Goal: Information Seeking & Learning: Learn about a topic

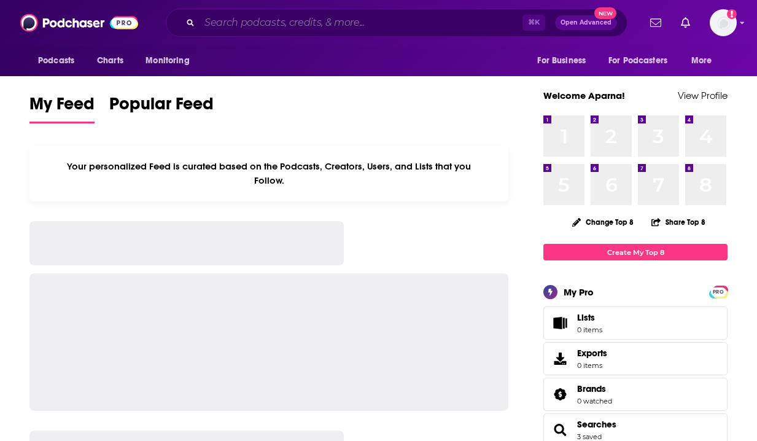
click at [277, 21] on input "Search podcasts, credits, & more..." at bounding box center [361, 23] width 323 height 20
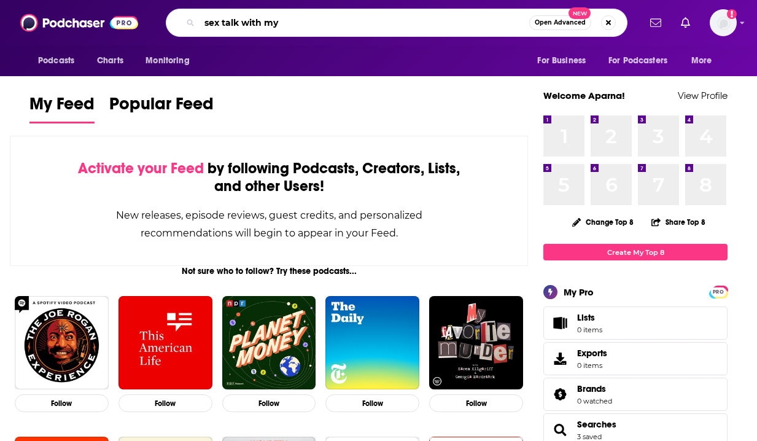
click at [294, 25] on input "sex talk with my" at bounding box center [365, 23] width 330 height 20
type input "sex talk with my"
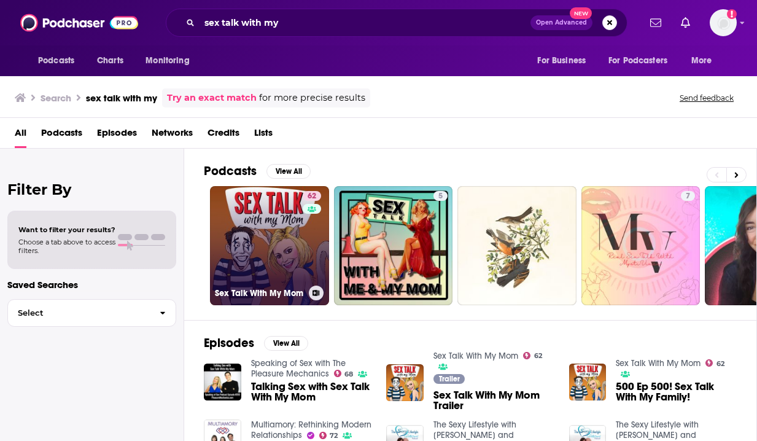
click at [265, 193] on link "62 Sex Talk With My Mom" at bounding box center [269, 245] width 119 height 119
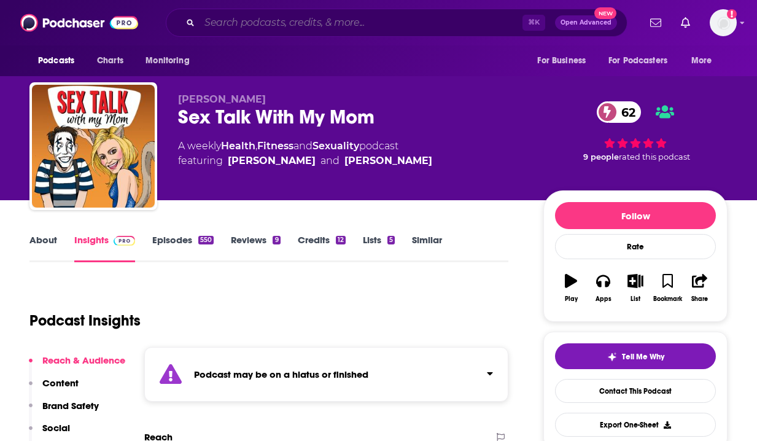
click at [446, 18] on input "Search podcasts, credits, & more..." at bounding box center [361, 23] width 323 height 20
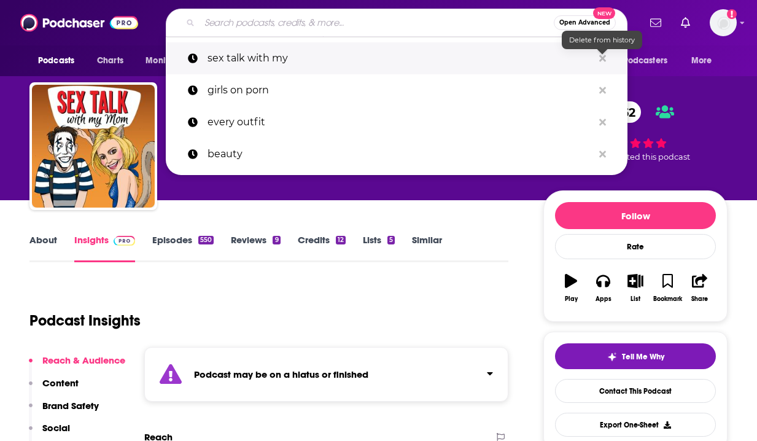
click at [608, 58] on button "Search podcasts, credits, & more..." at bounding box center [602, 58] width 19 height 23
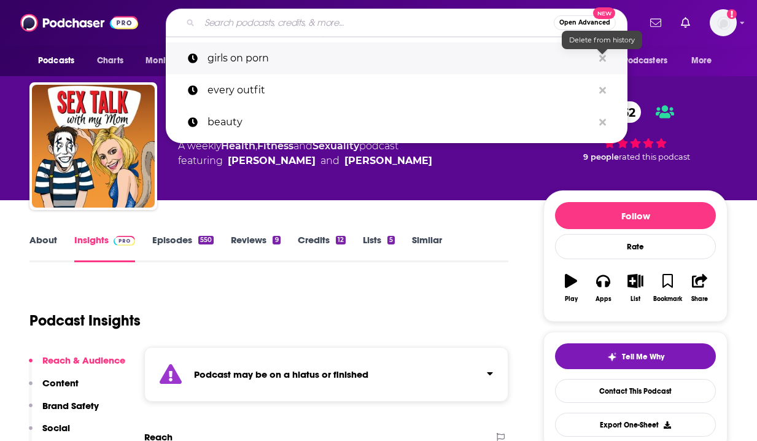
click at [603, 58] on icon "Search podcasts, credits, & more..." at bounding box center [602, 58] width 7 height 7
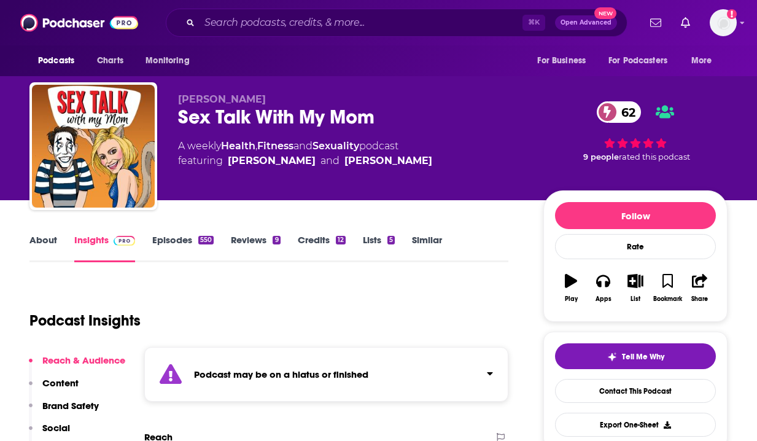
click at [431, 192] on div "[PERSON_NAME] Sex Talk With My Mom [DEMOGRAPHIC_DATA] A weekly Health , Fitness…" at bounding box center [453, 148] width 550 height 111
click at [415, 25] on input "Search podcasts, credits, & more..." at bounding box center [361, 23] width 323 height 20
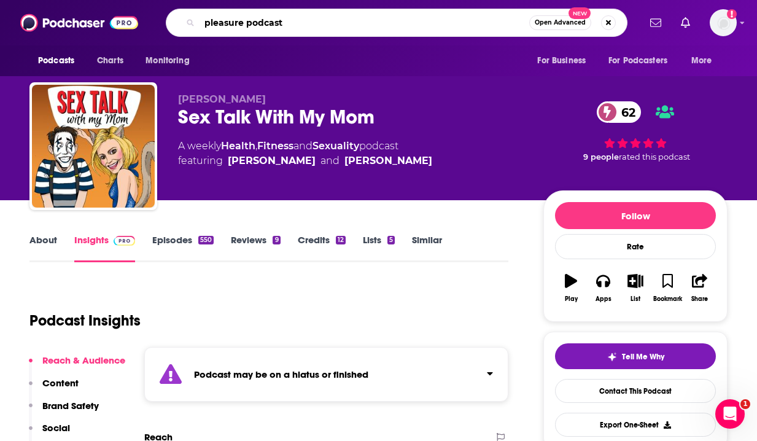
type input "pleasure podcasts"
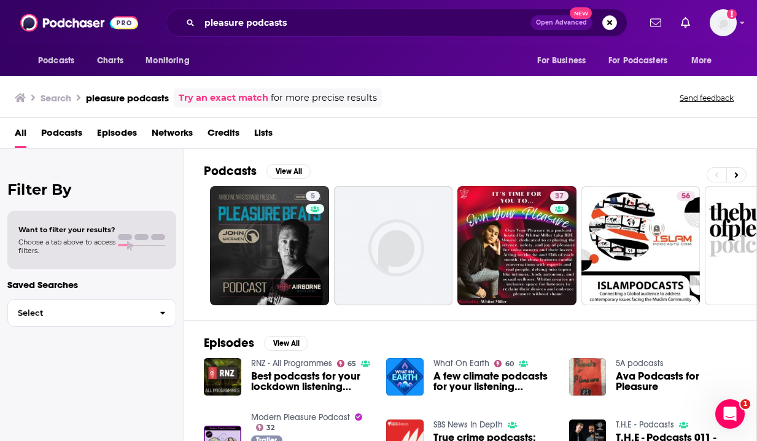
click at [182, 127] on span "Networks" at bounding box center [172, 135] width 41 height 25
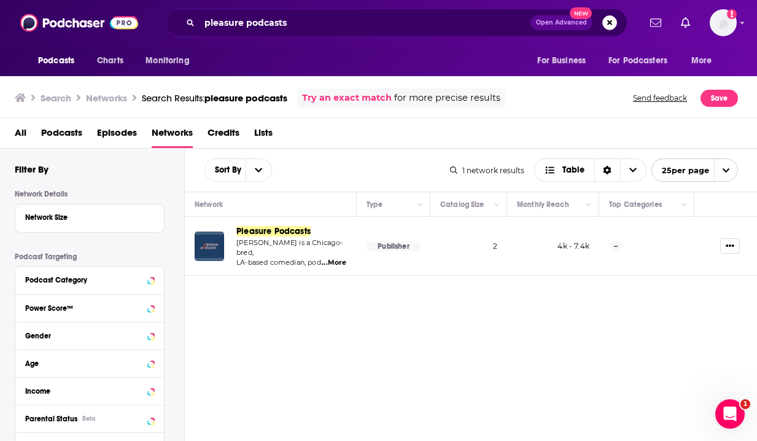
click at [287, 231] on span "Pleasure Podcasts" at bounding box center [273, 231] width 74 height 10
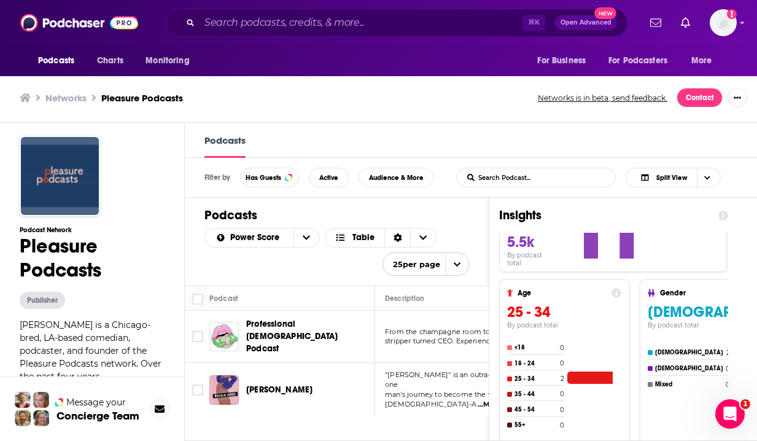
scroll to position [130, 0]
click at [168, 387] on button "Message your Concierge Team" at bounding box center [92, 408] width 184 height 64
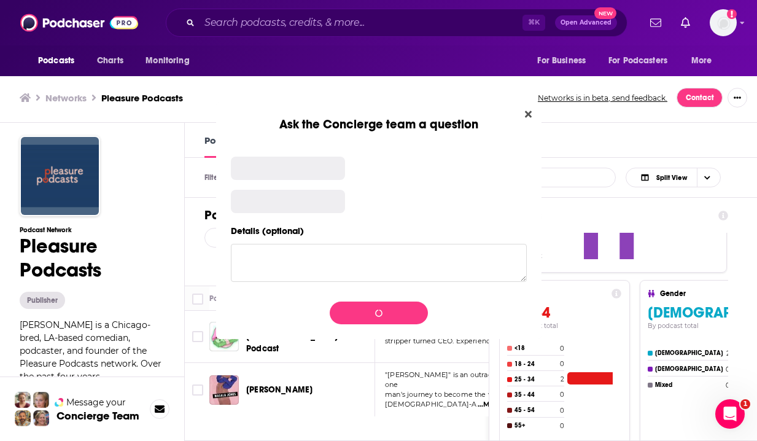
scroll to position [0, 0]
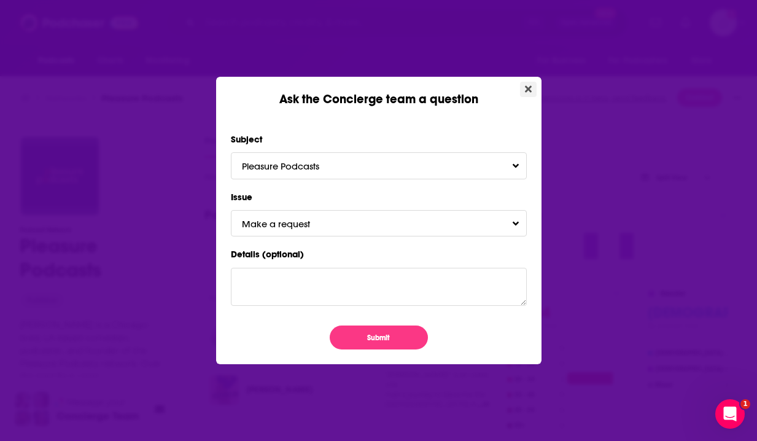
click at [531, 85] on icon "Close" at bounding box center [528, 89] width 7 height 10
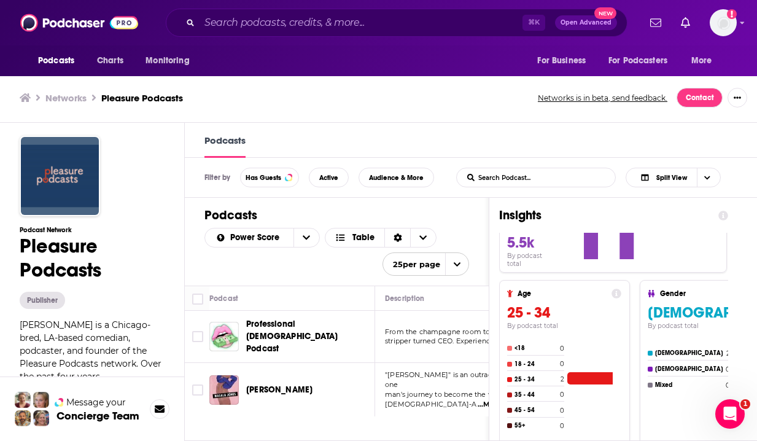
scroll to position [1, 0]
click at [86, 313] on div "Podcast Network Pleasure Podcasts Publisher [PERSON_NAME] is a Chicago-bred, LA…" at bounding box center [92, 350] width 145 height 248
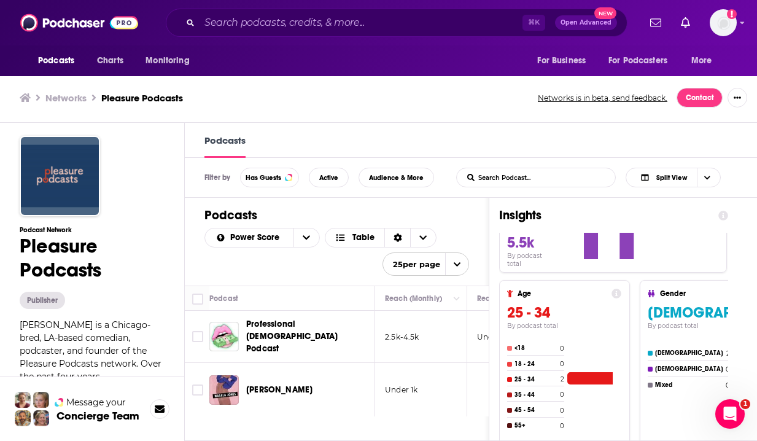
scroll to position [0, 380]
click at [293, 319] on div "Professional [DEMOGRAPHIC_DATA] Podcast" at bounding box center [310, 336] width 128 height 37
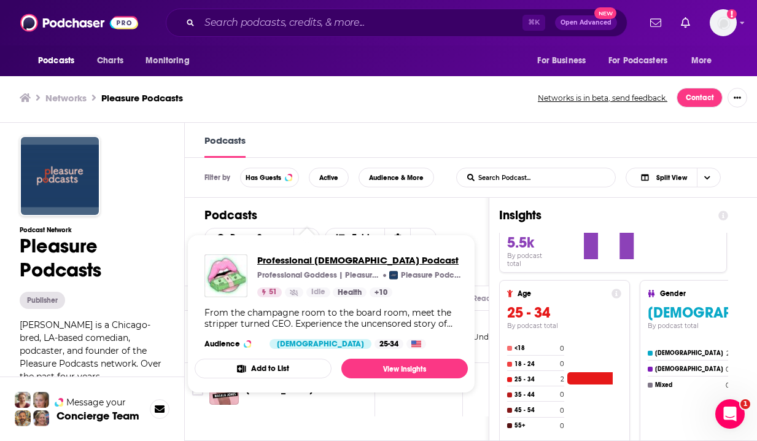
click at [338, 258] on span "Professional [DEMOGRAPHIC_DATA] Podcast" at bounding box center [358, 260] width 203 height 12
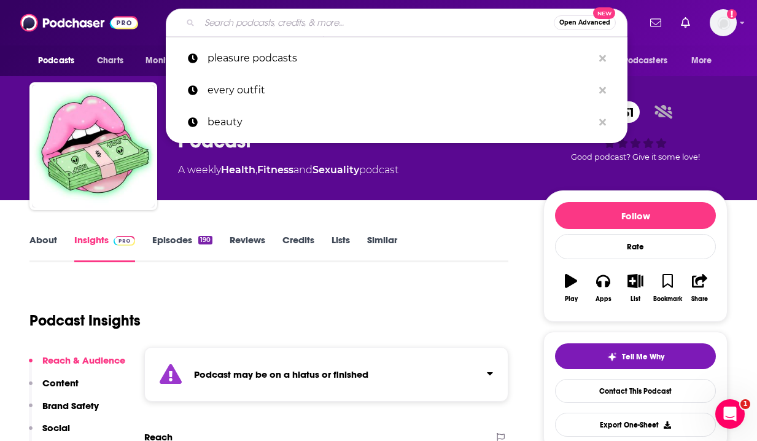
click at [426, 20] on input "Search podcasts, credits, & more..." at bounding box center [377, 23] width 354 height 20
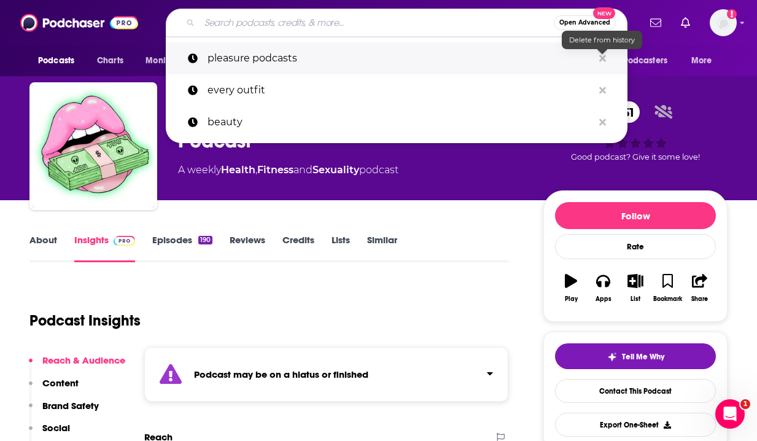
click at [602, 58] on icon "Search podcasts, credits, & more..." at bounding box center [602, 58] width 7 height 7
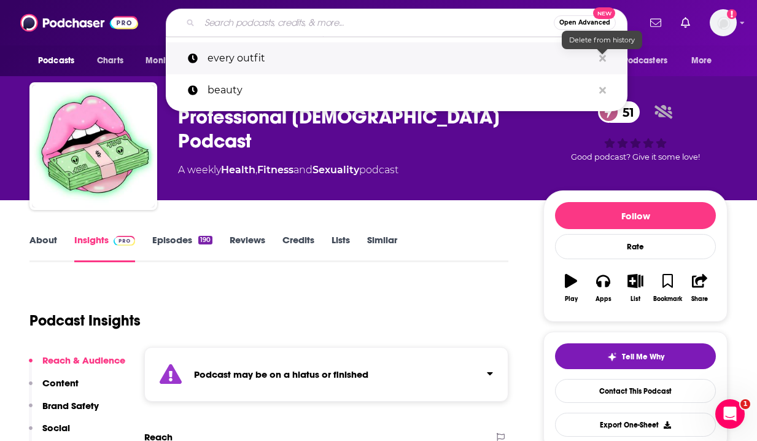
click at [602, 54] on icon "Search podcasts, credits, & more..." at bounding box center [602, 58] width 7 height 10
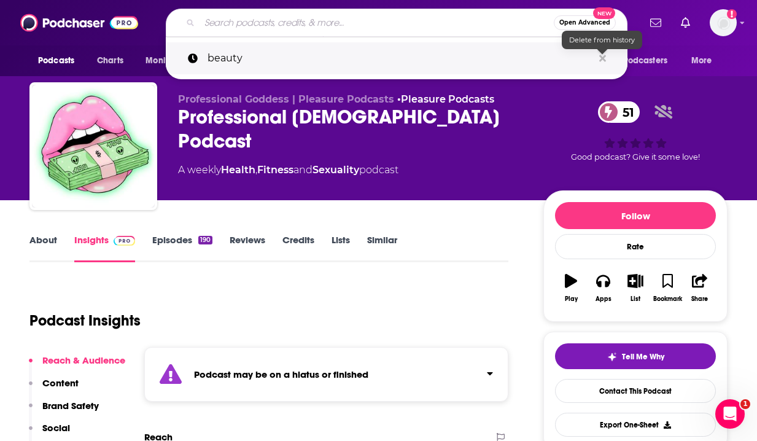
click at [602, 54] on icon "Search podcasts, credits, & more..." at bounding box center [602, 58] width 7 height 10
